Goal: Information Seeking & Learning: Stay updated

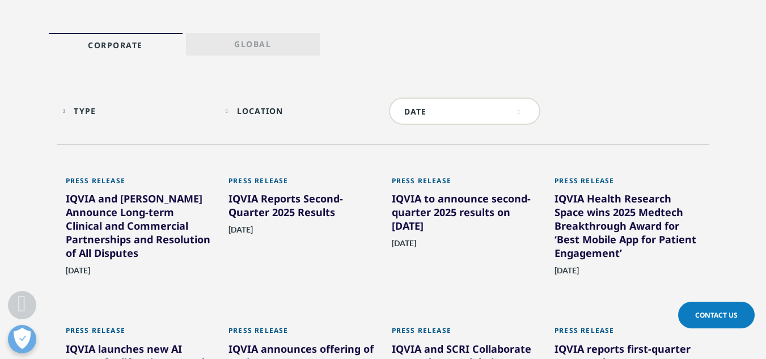
scroll to position [567, 0]
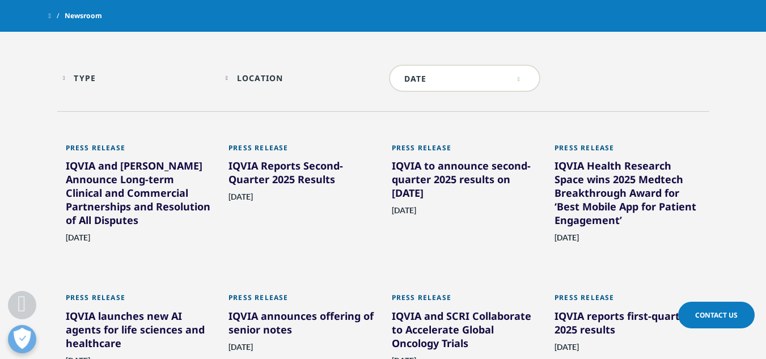
click at [308, 175] on div "IQVIA Reports Second-Quarter 2025 Results" at bounding box center [301, 175] width 146 height 32
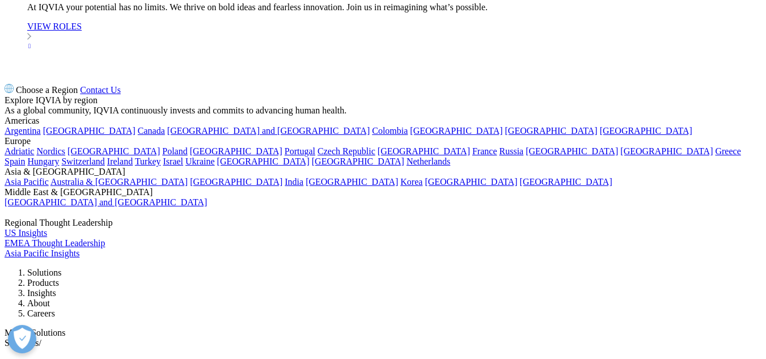
scroll to position [4874, 0]
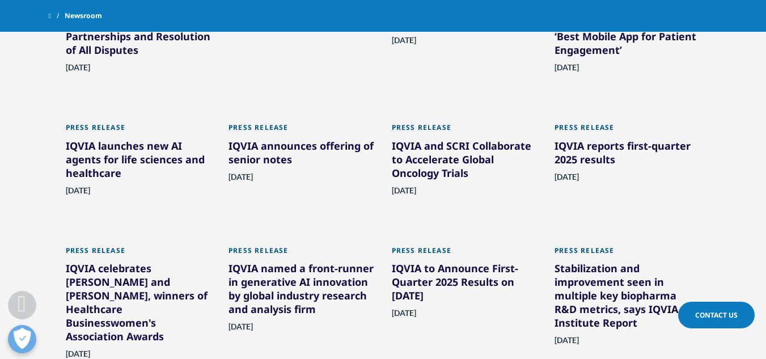
scroll to position [567, 0]
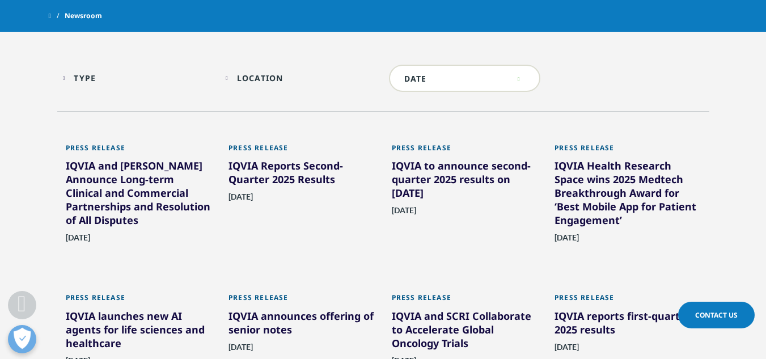
click at [77, 173] on div "IQVIA and [PERSON_NAME] Announce Long-term Clinical and Commercial Partnerships…" at bounding box center [139, 195] width 146 height 73
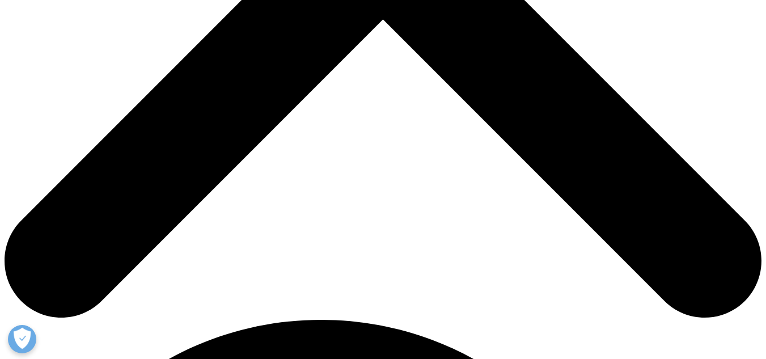
scroll to position [453, 0]
